Goal: Information Seeking & Learning: Compare options

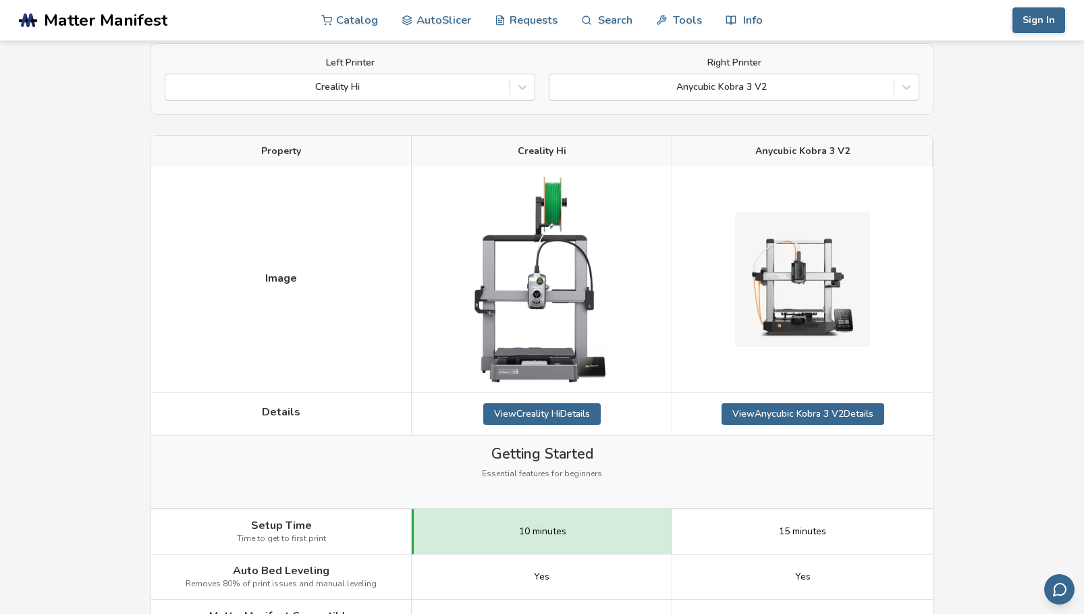
scroll to position [135, 0]
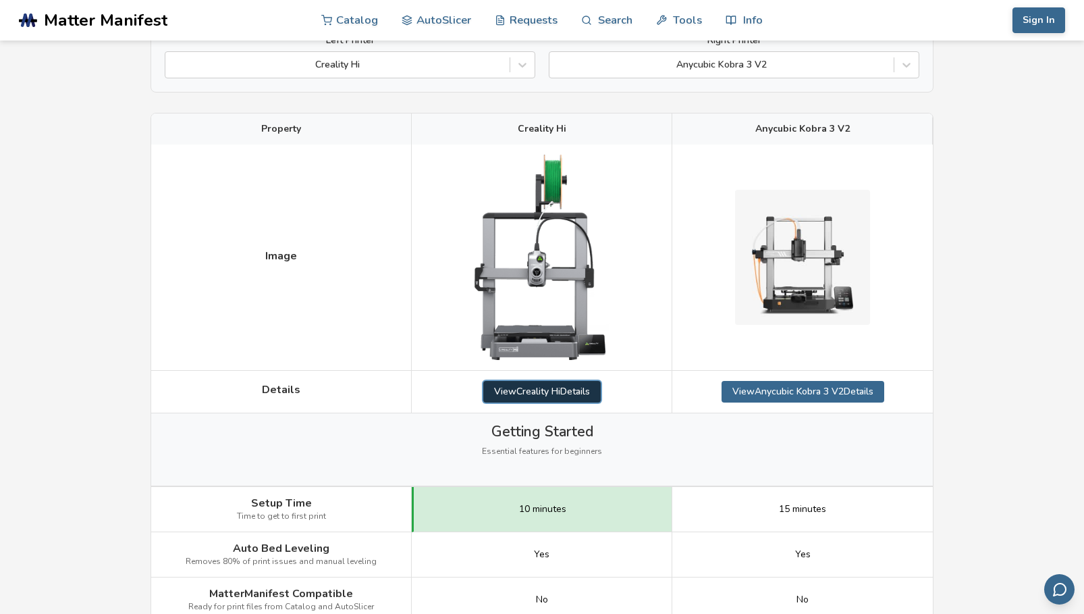
click at [553, 392] on link "View Creality Hi Details" at bounding box center [541, 392] width 117 height 22
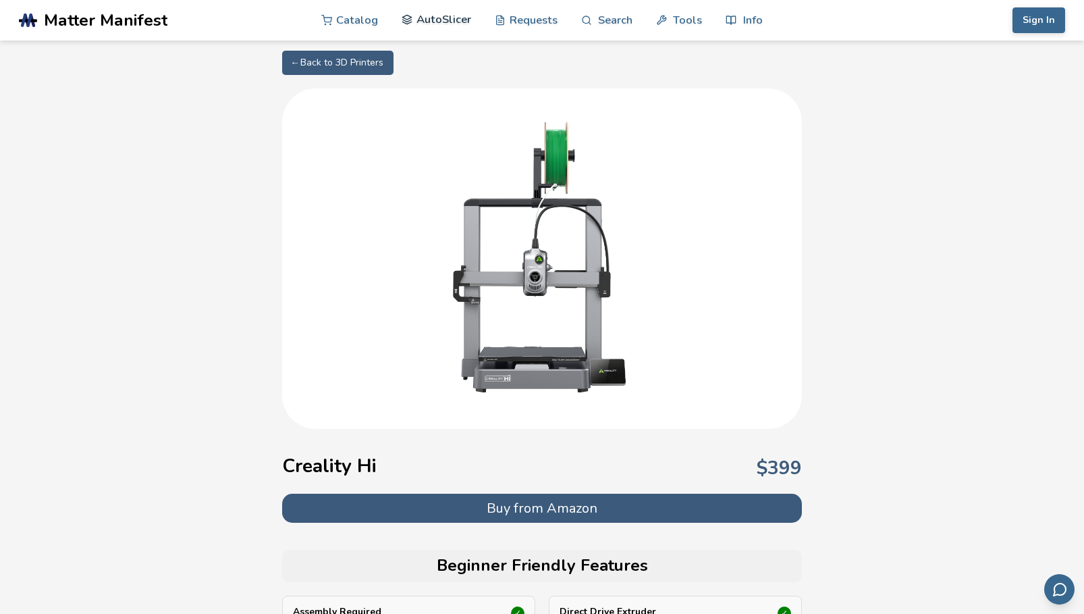
click at [435, 17] on link "AutoSlicer" at bounding box center [437, 19] width 70 height 41
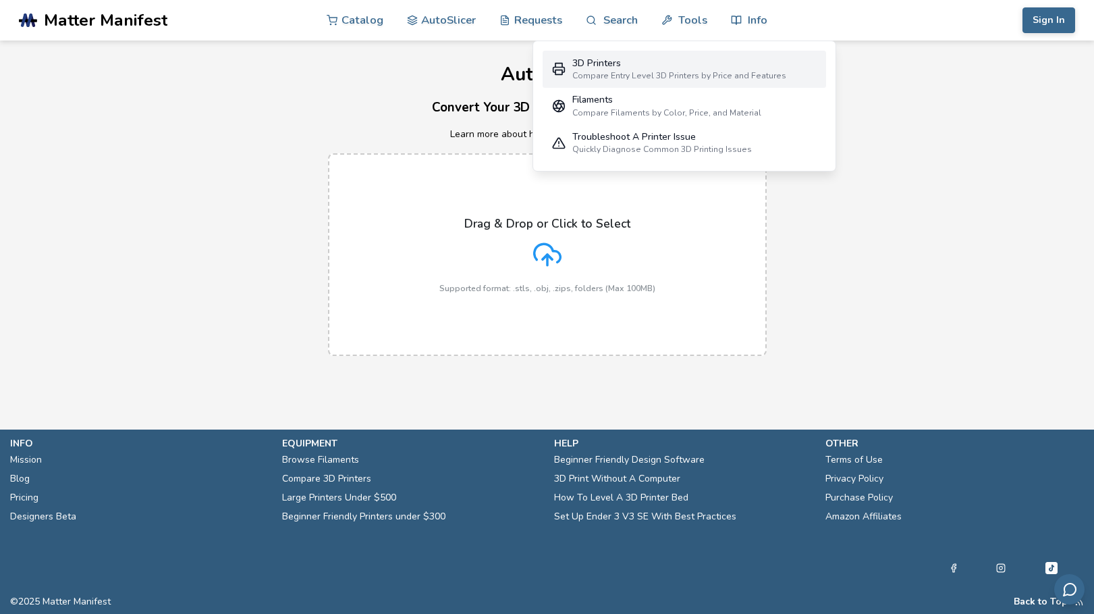
click at [591, 68] on div "3D Printers" at bounding box center [679, 63] width 214 height 11
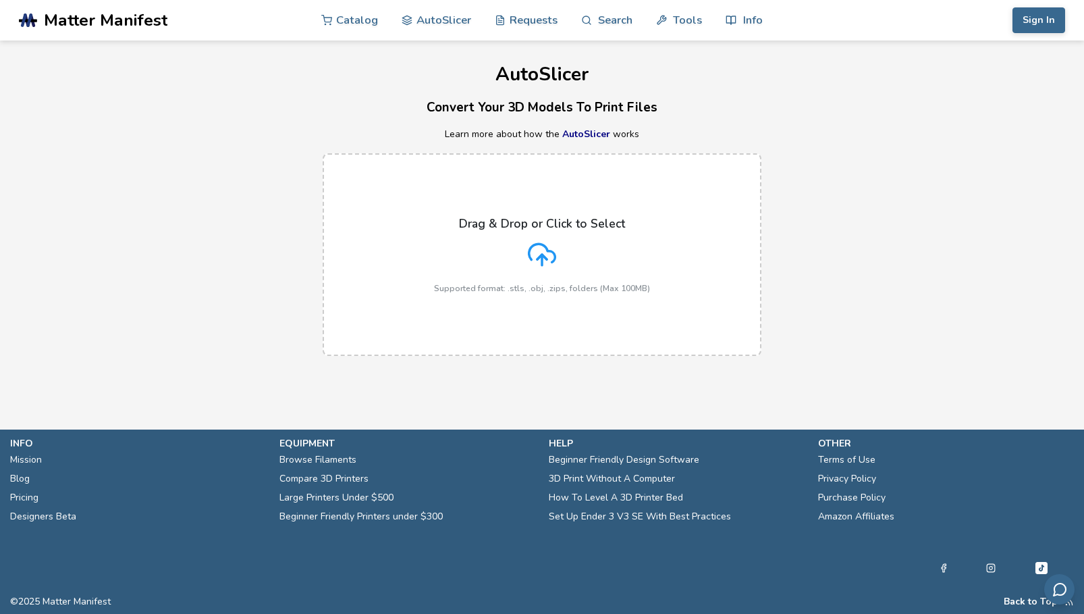
select select "**********"
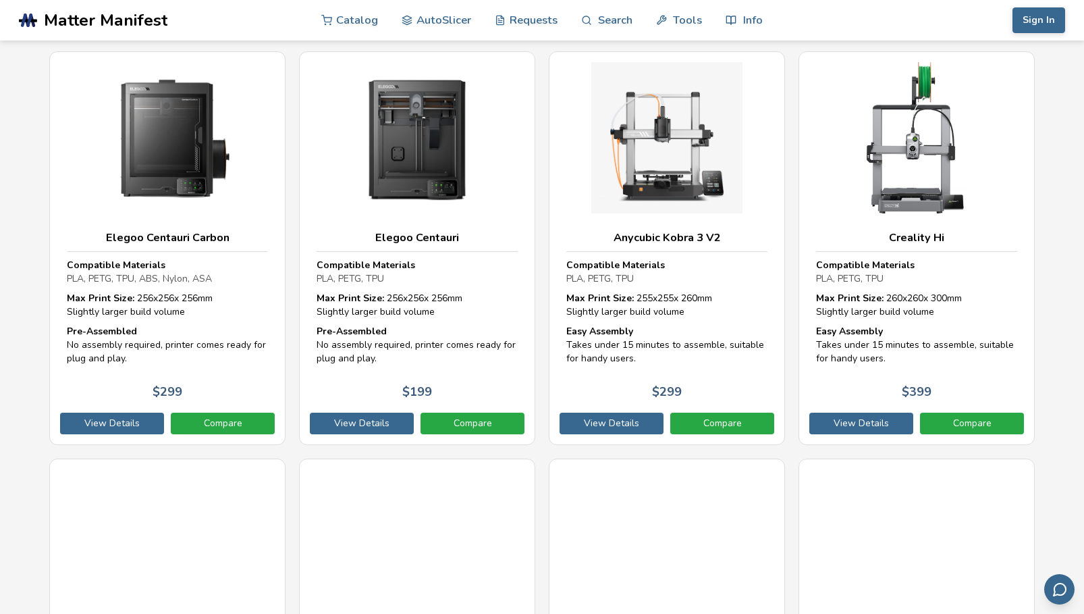
scroll to position [405, 0]
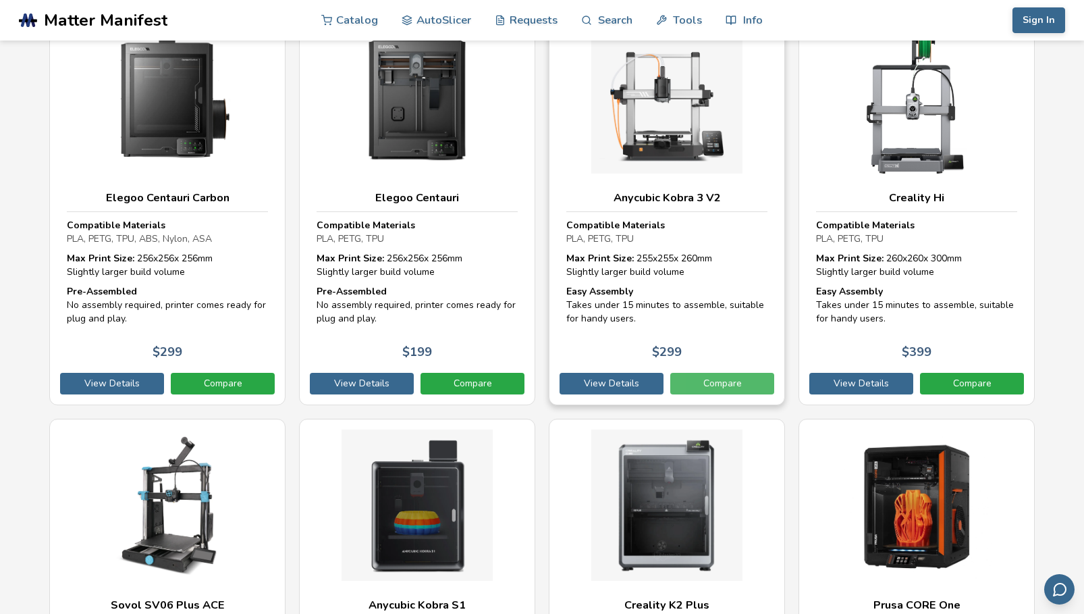
click at [749, 373] on link "Compare" at bounding box center [722, 384] width 104 height 22
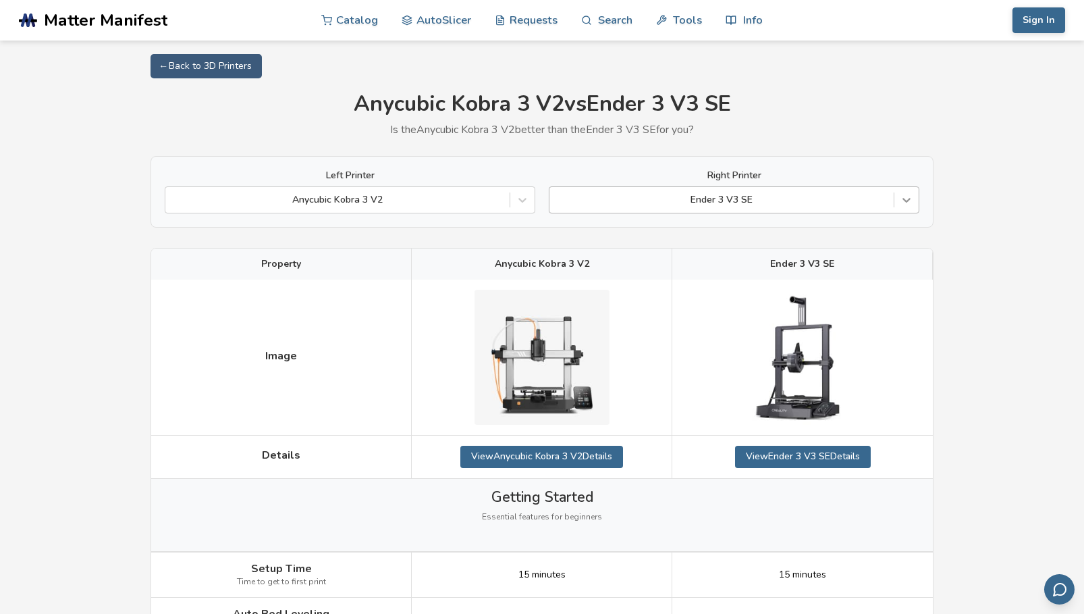
click at [904, 199] on icon at bounding box center [907, 200] width 8 height 5
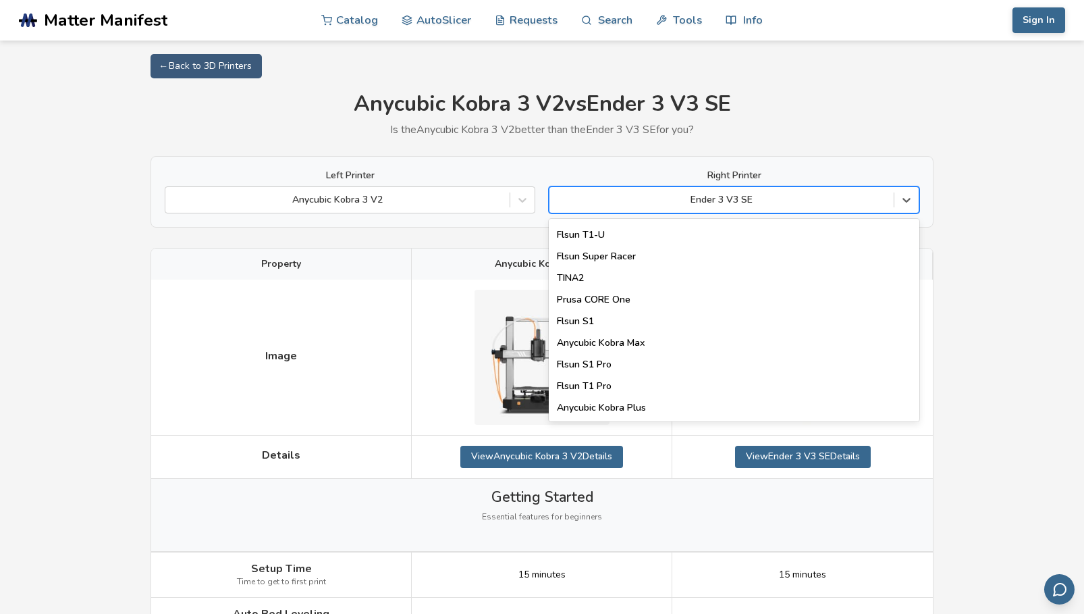
scroll to position [1731, 0]
